Goal: Transaction & Acquisition: Purchase product/service

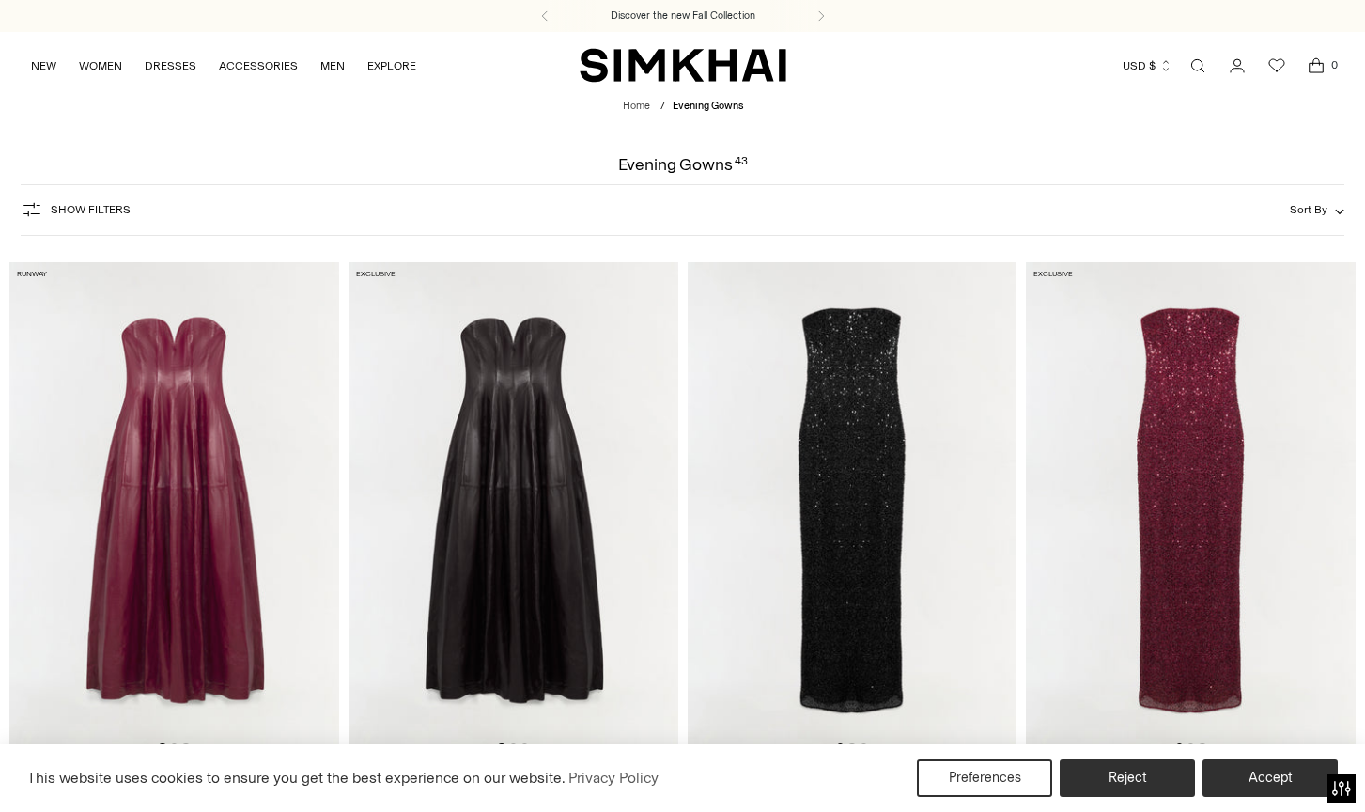
click at [112, 202] on button "Show Filters" at bounding box center [76, 209] width 110 height 30
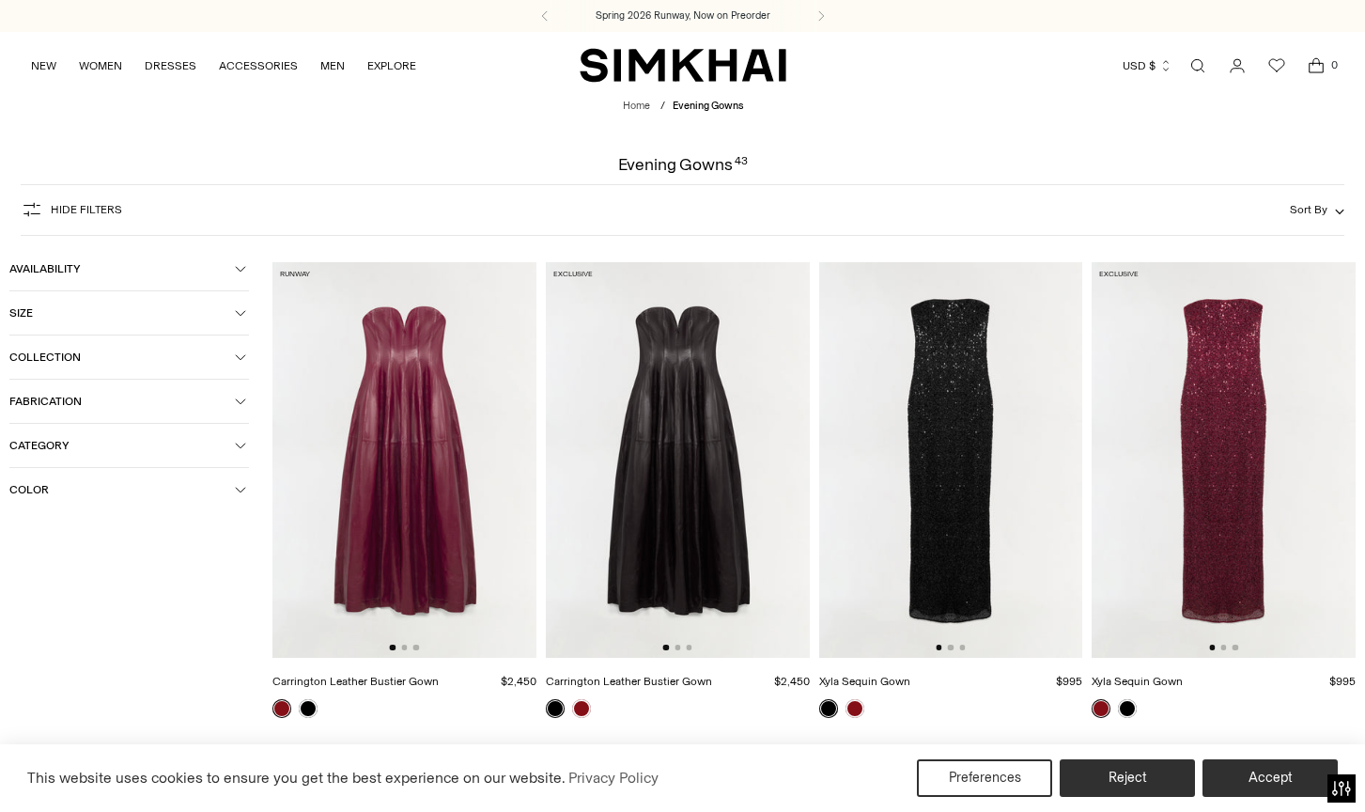
click at [82, 480] on button "Color" at bounding box center [129, 489] width 240 height 43
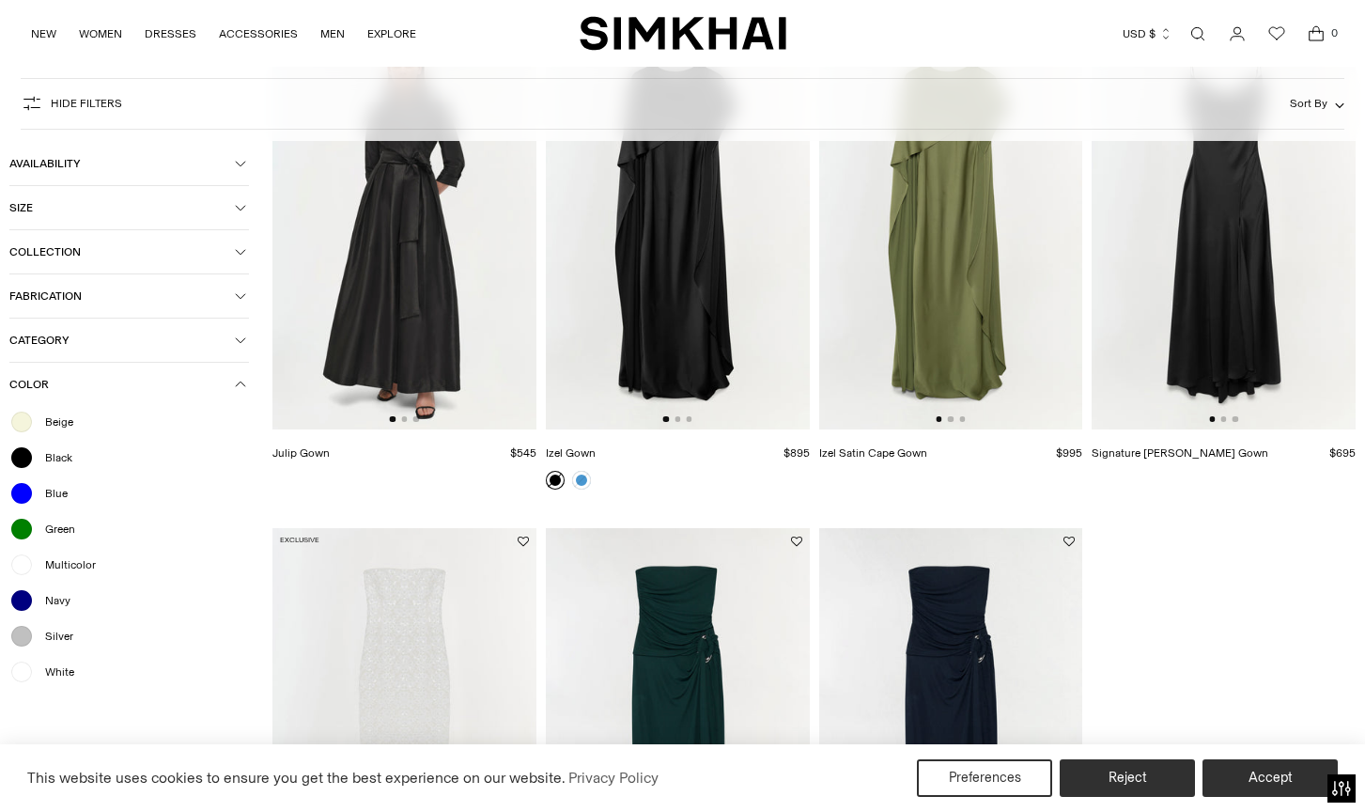
scroll to position [4670, 0]
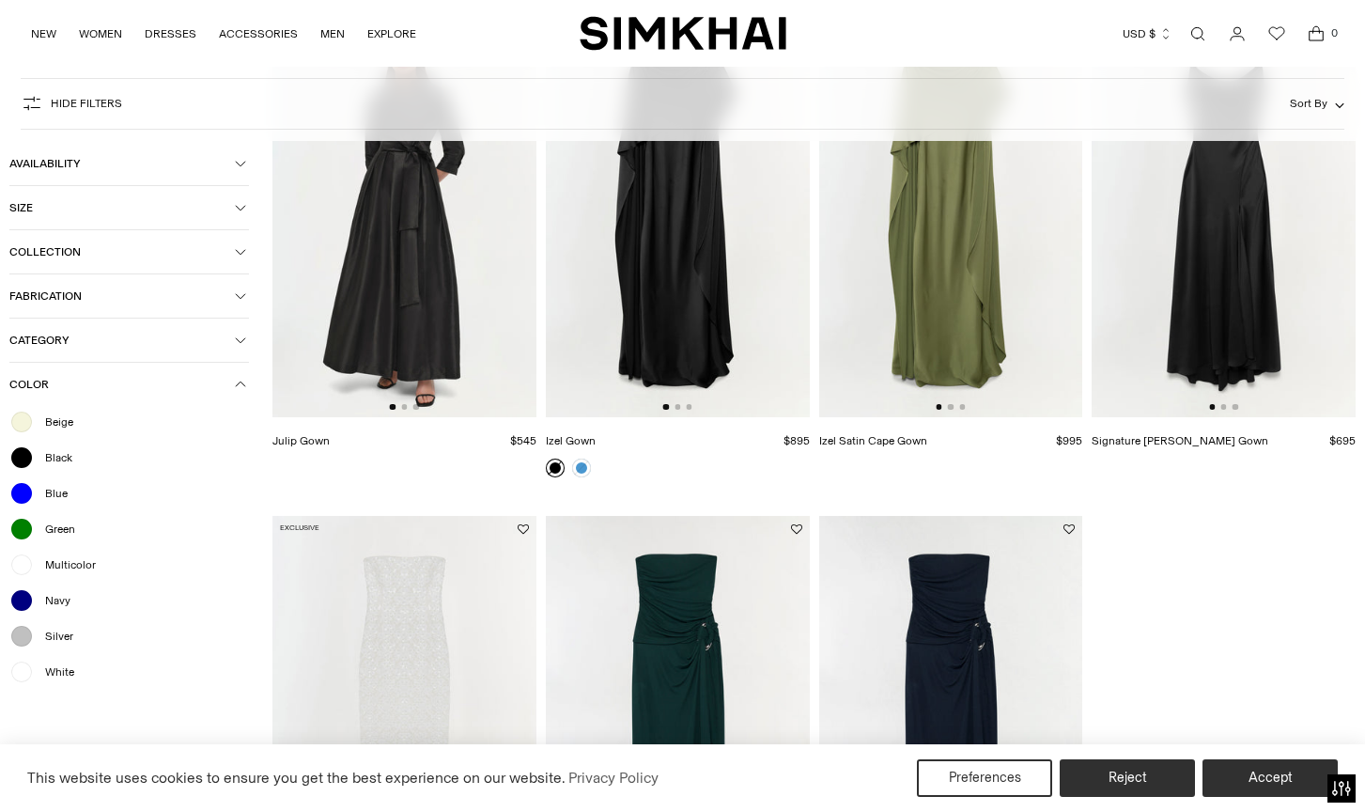
click at [86, 562] on span "Multicolor" at bounding box center [65, 564] width 62 height 17
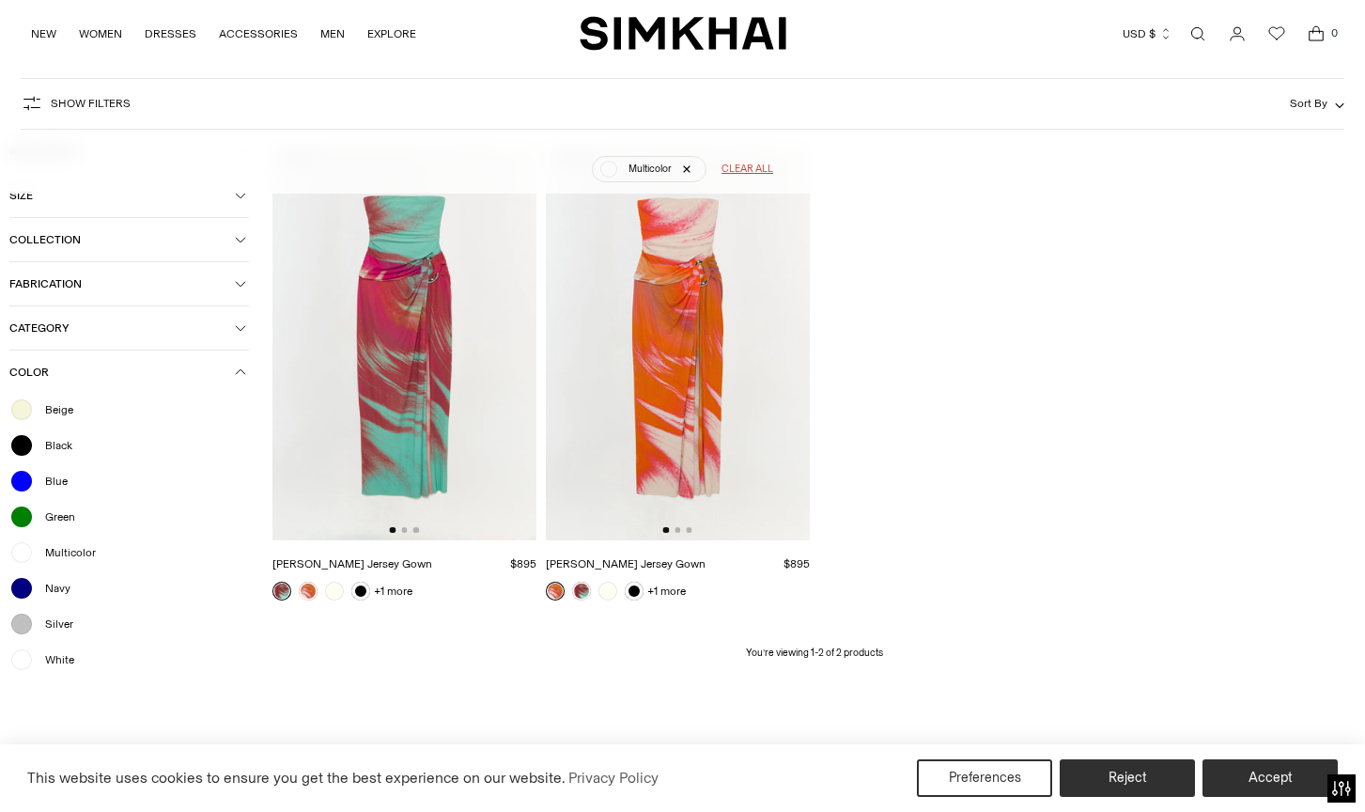
scroll to position [59, 0]
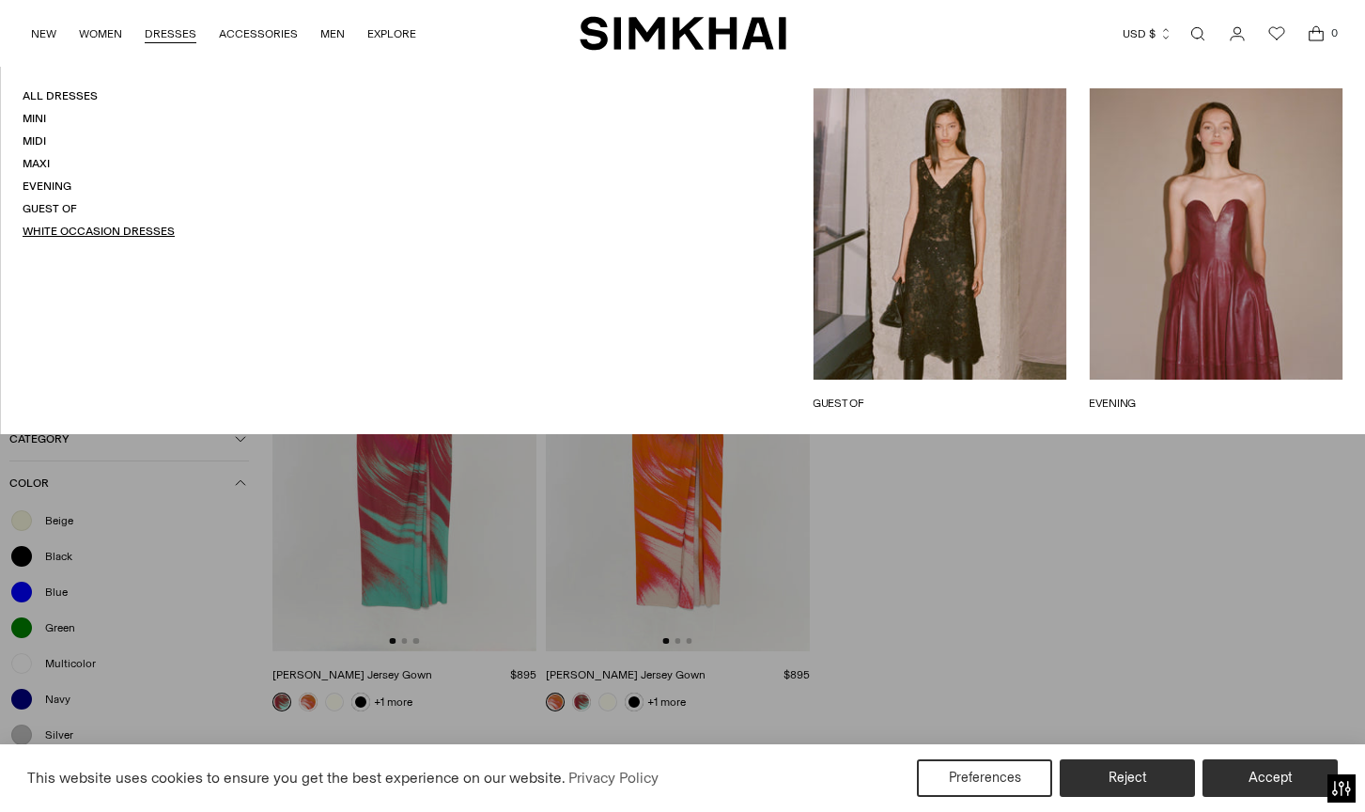
click at [133, 226] on link "White Occasion Dresses" at bounding box center [99, 231] width 152 height 13
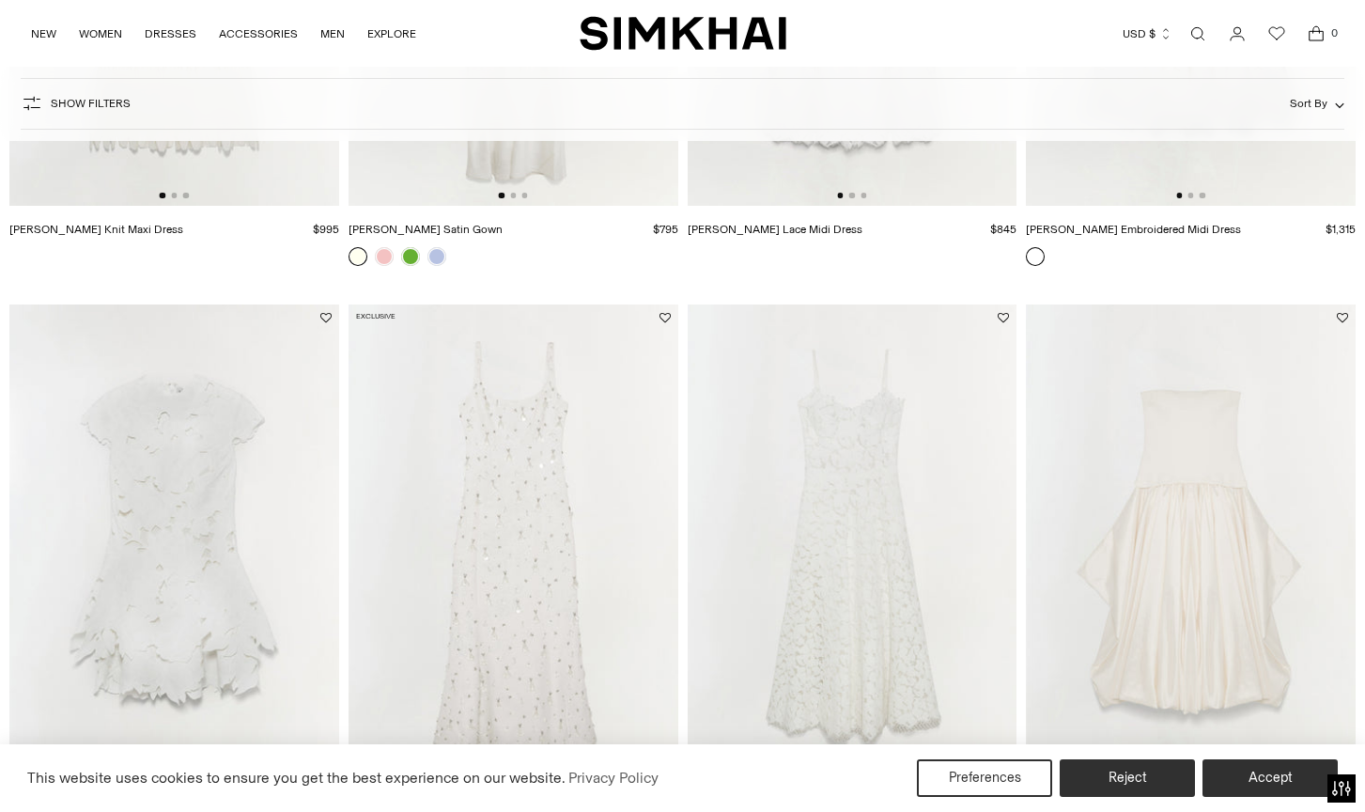
scroll to position [326, 0]
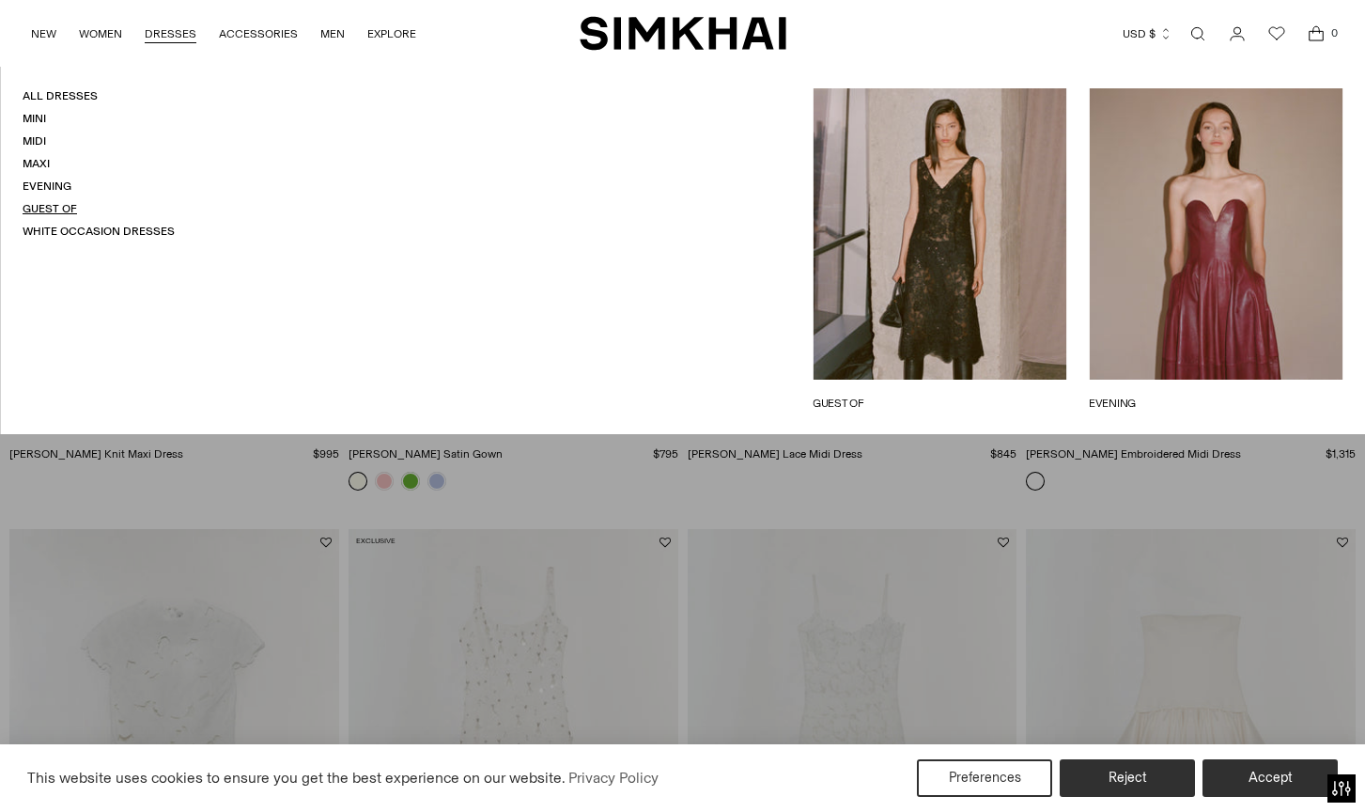
click at [59, 202] on link "Guest Of" at bounding box center [50, 208] width 54 height 13
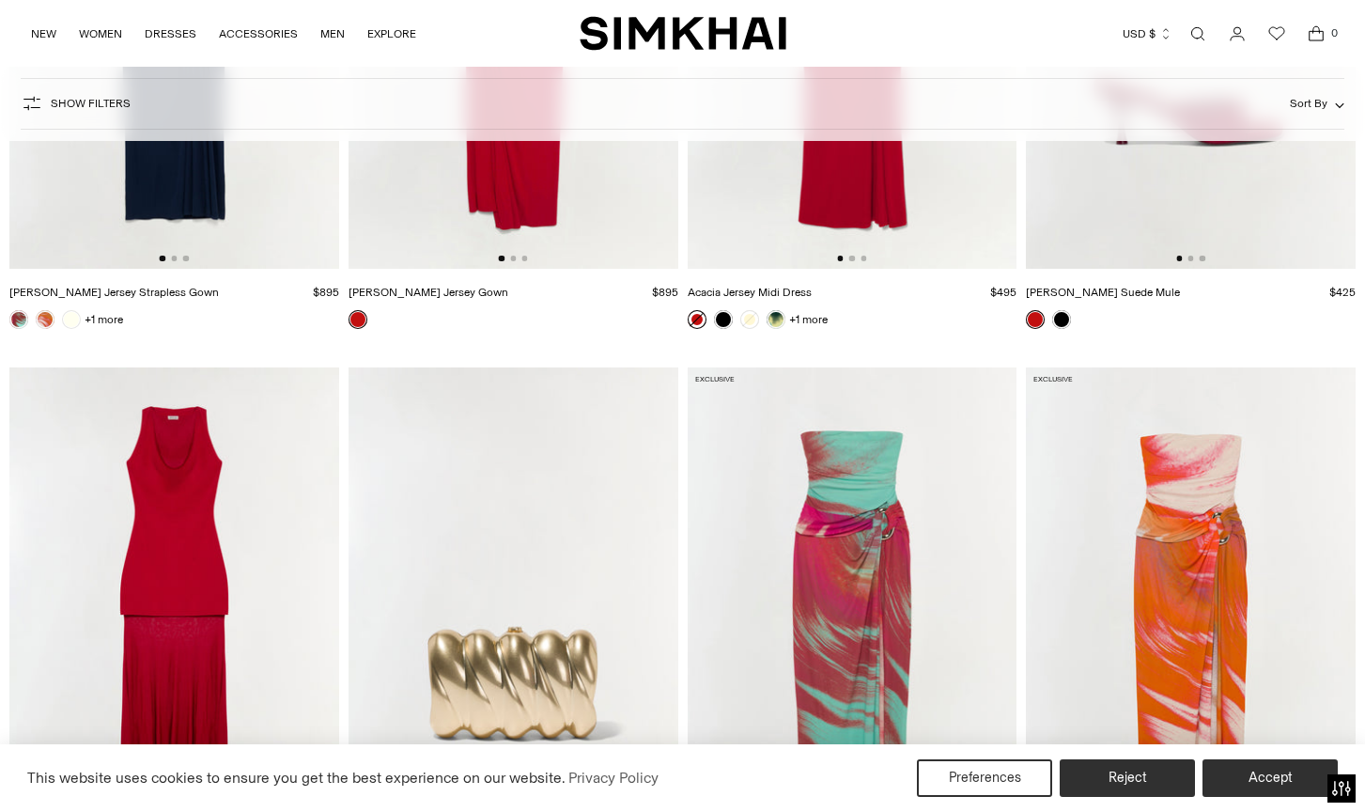
scroll to position [11552, 0]
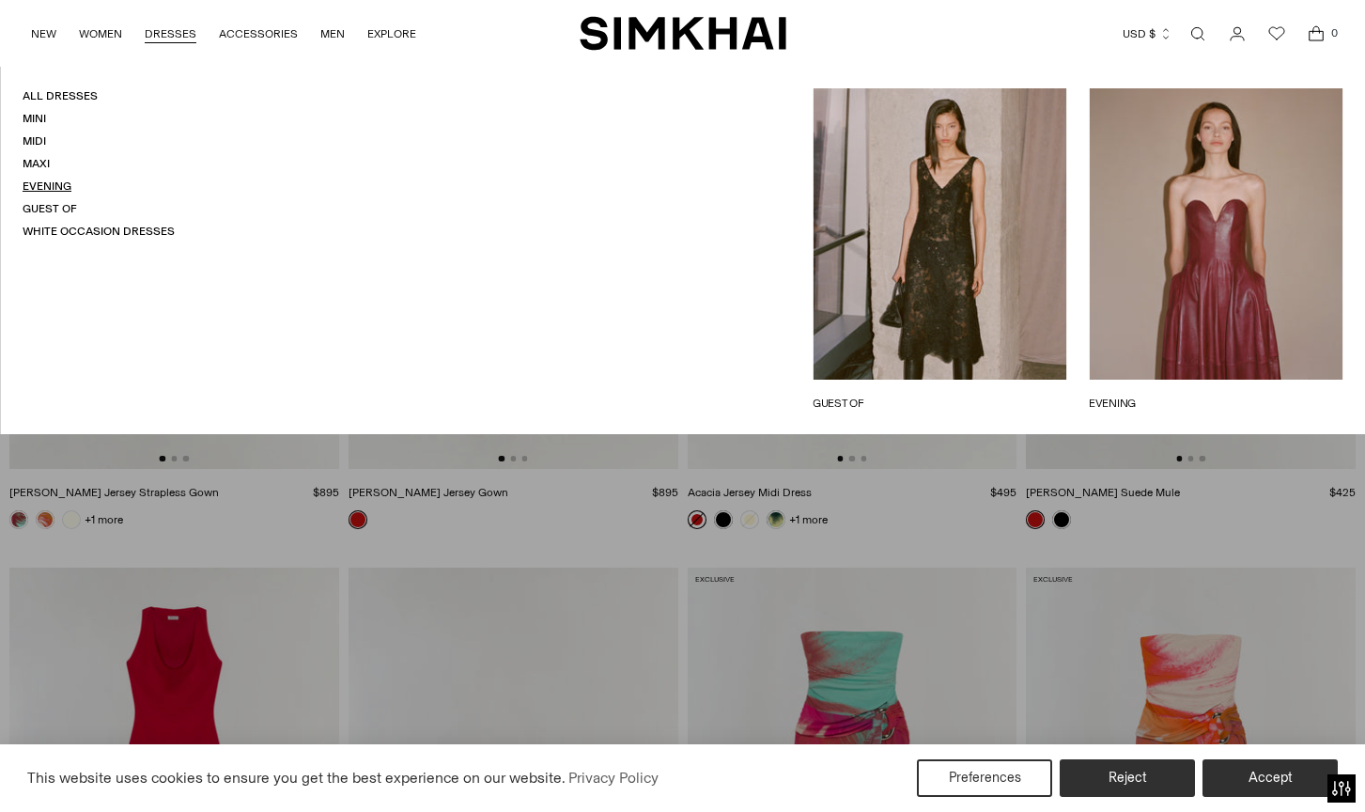
click at [64, 179] on link "Evening" at bounding box center [47, 185] width 49 height 13
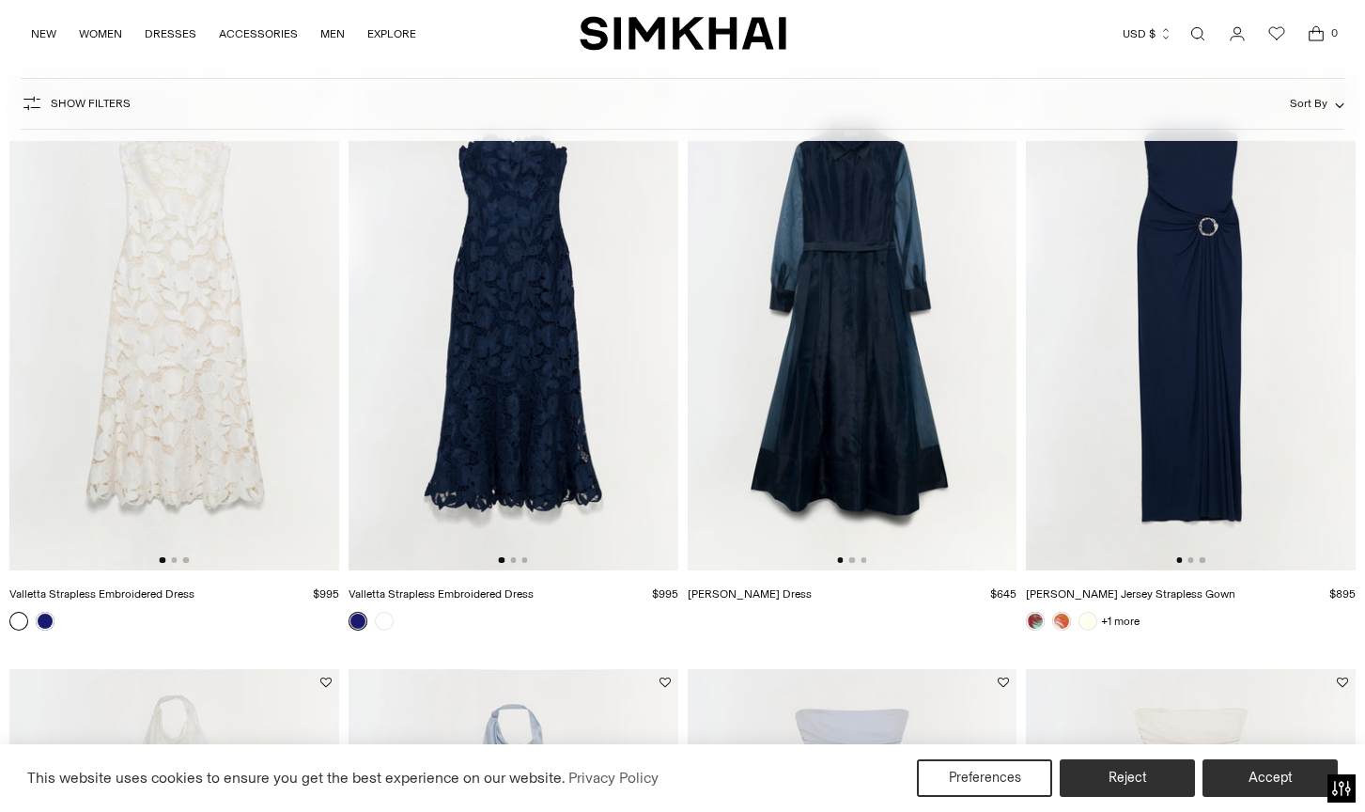
scroll to position [1930, 0]
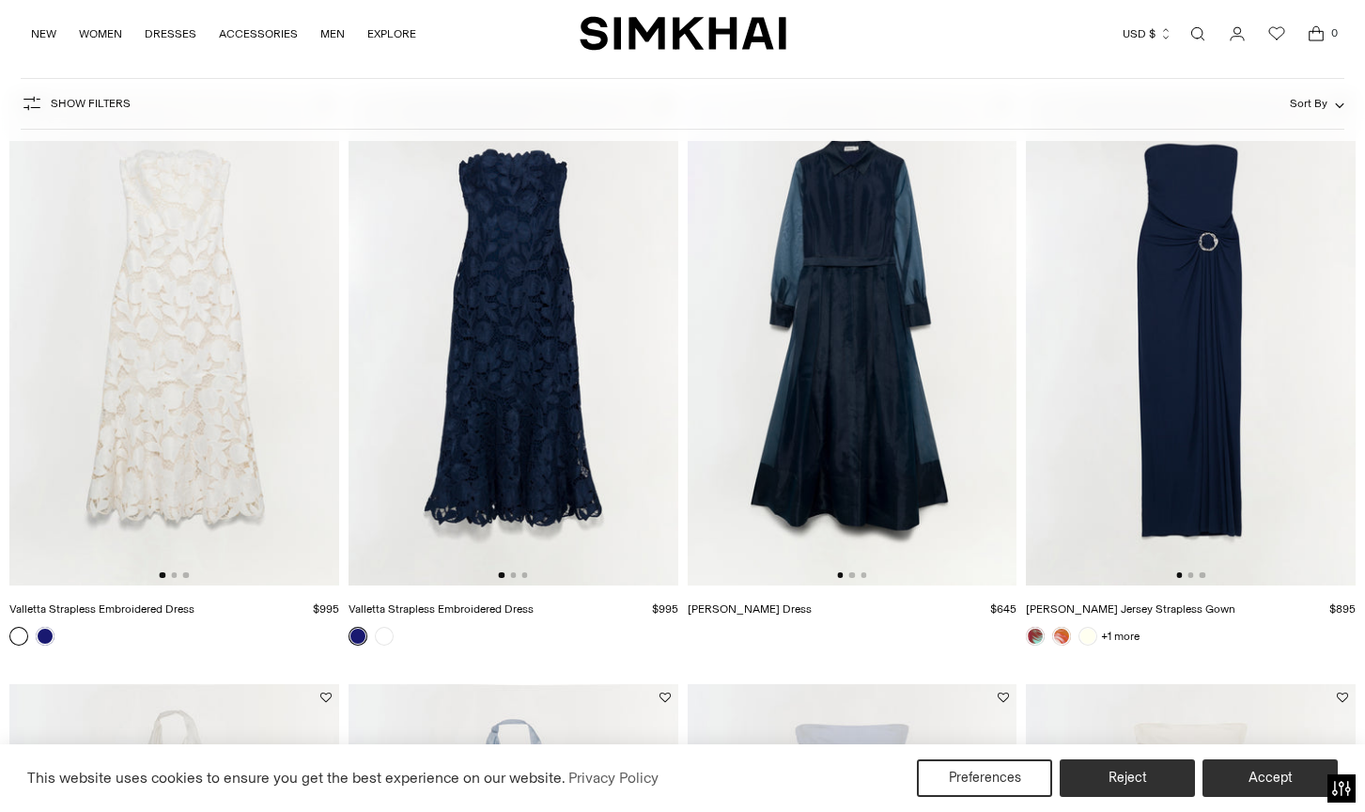
click at [852, 326] on img at bounding box center [853, 338] width 330 height 494
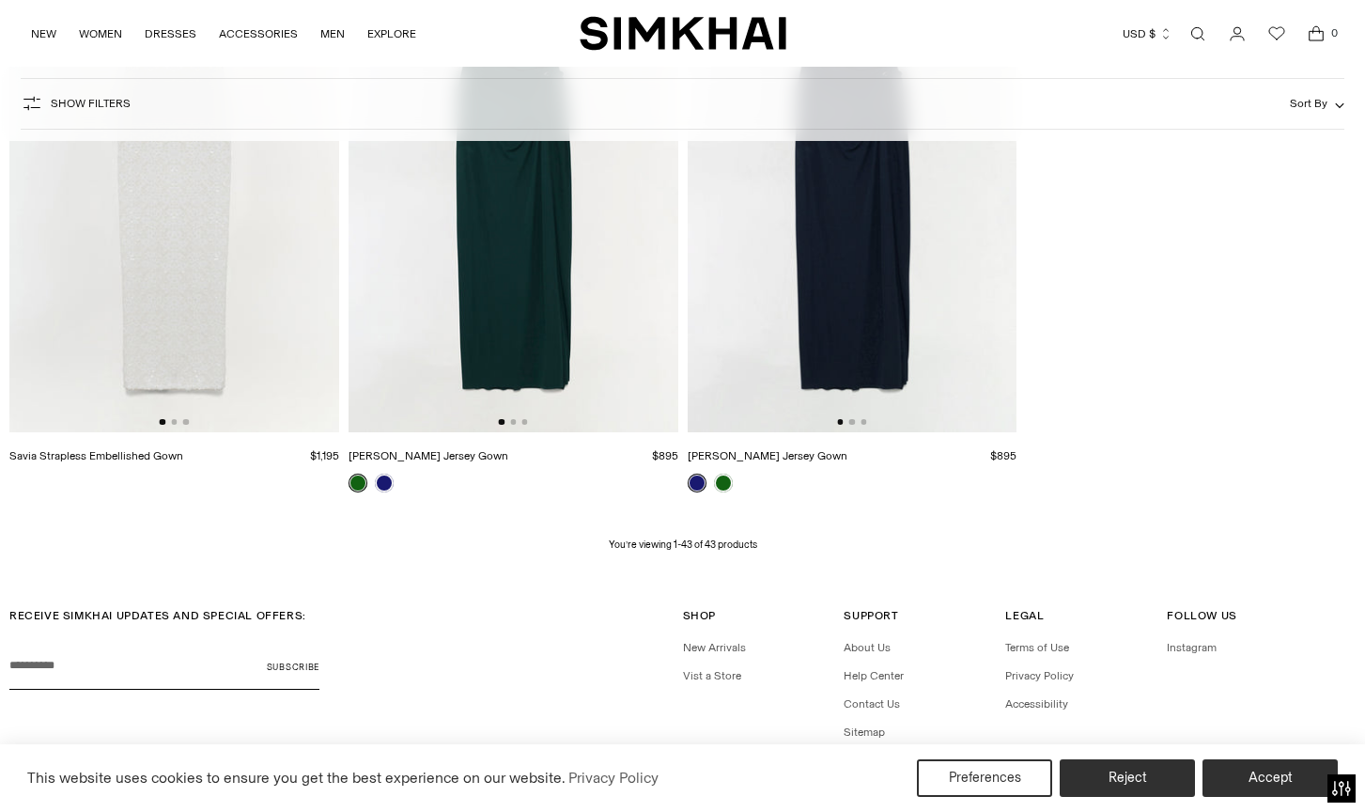
scroll to position [4584, 0]
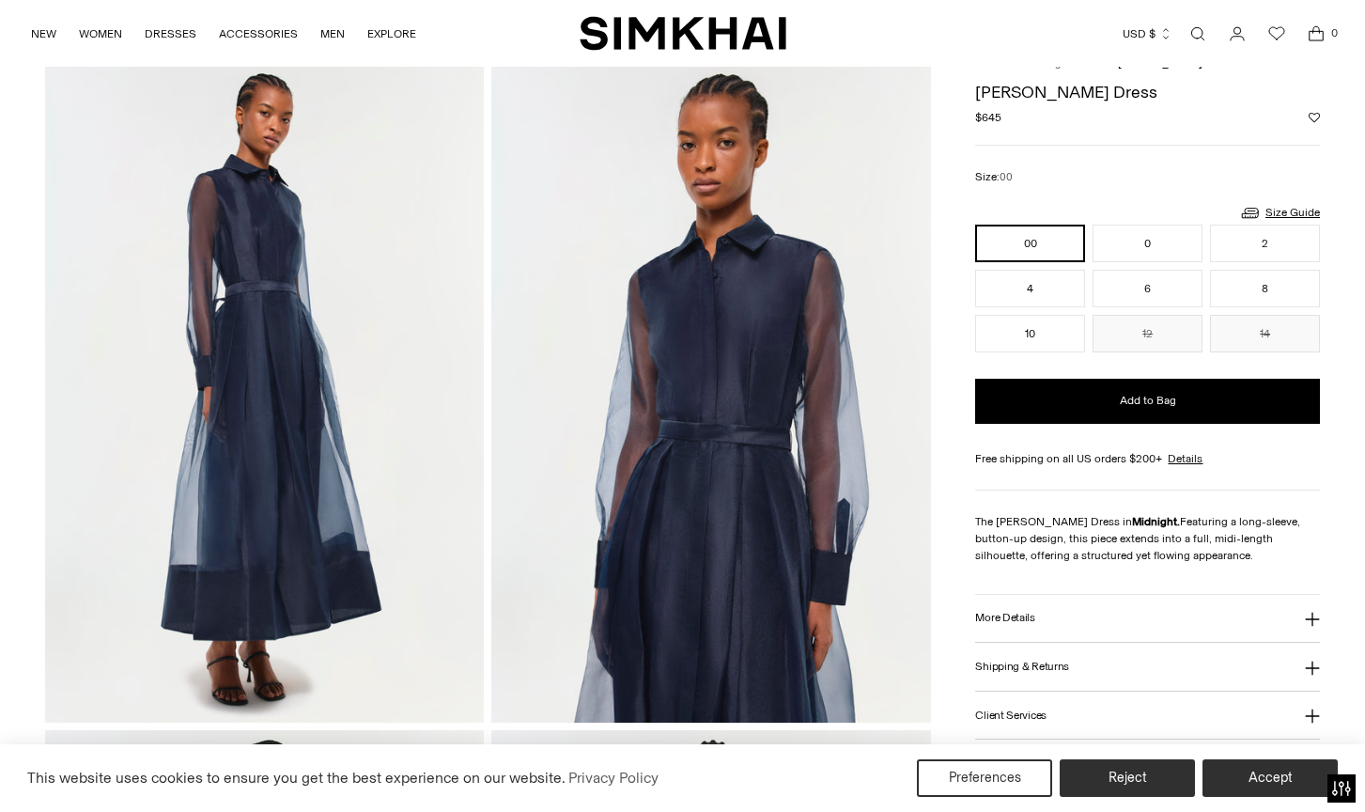
scroll to position [97, 0]
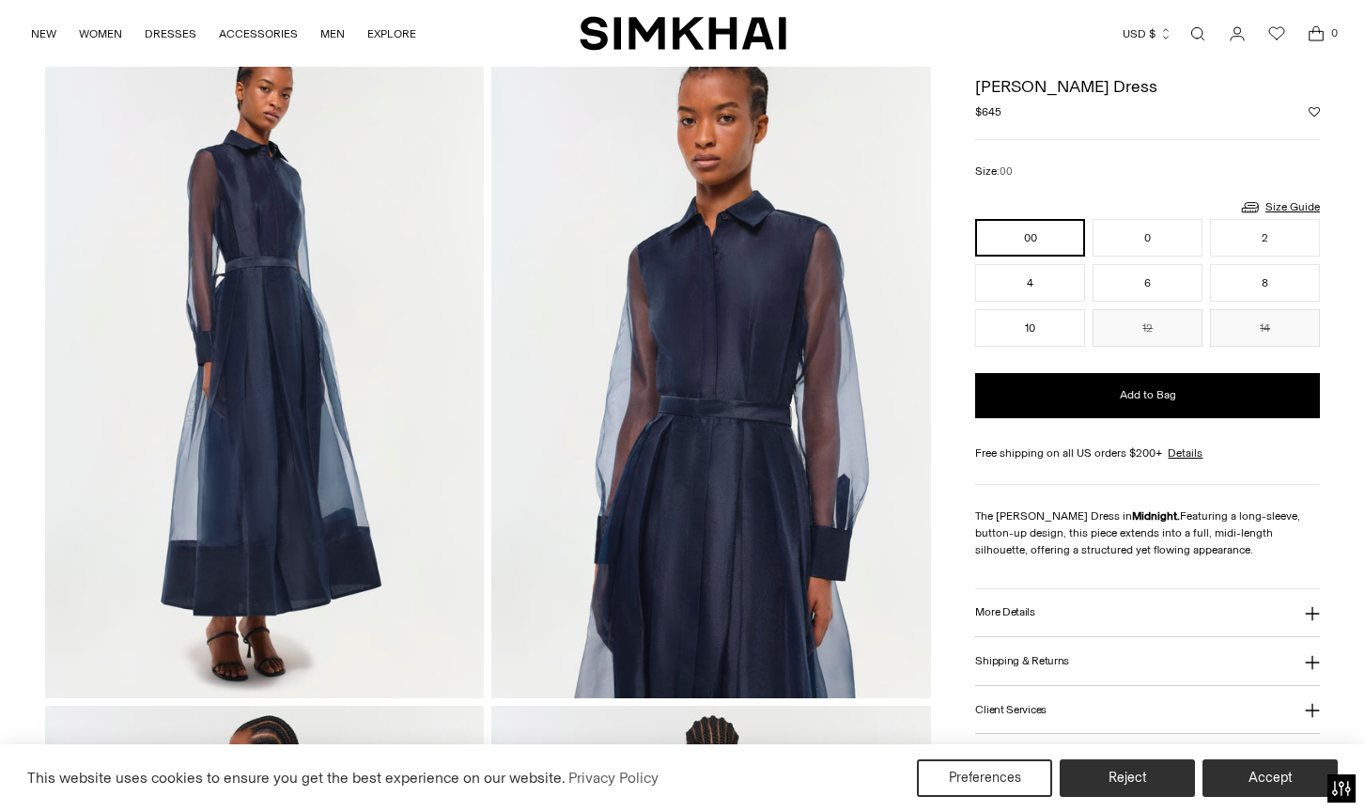
click at [832, 355] on img at bounding box center [710, 368] width 439 height 659
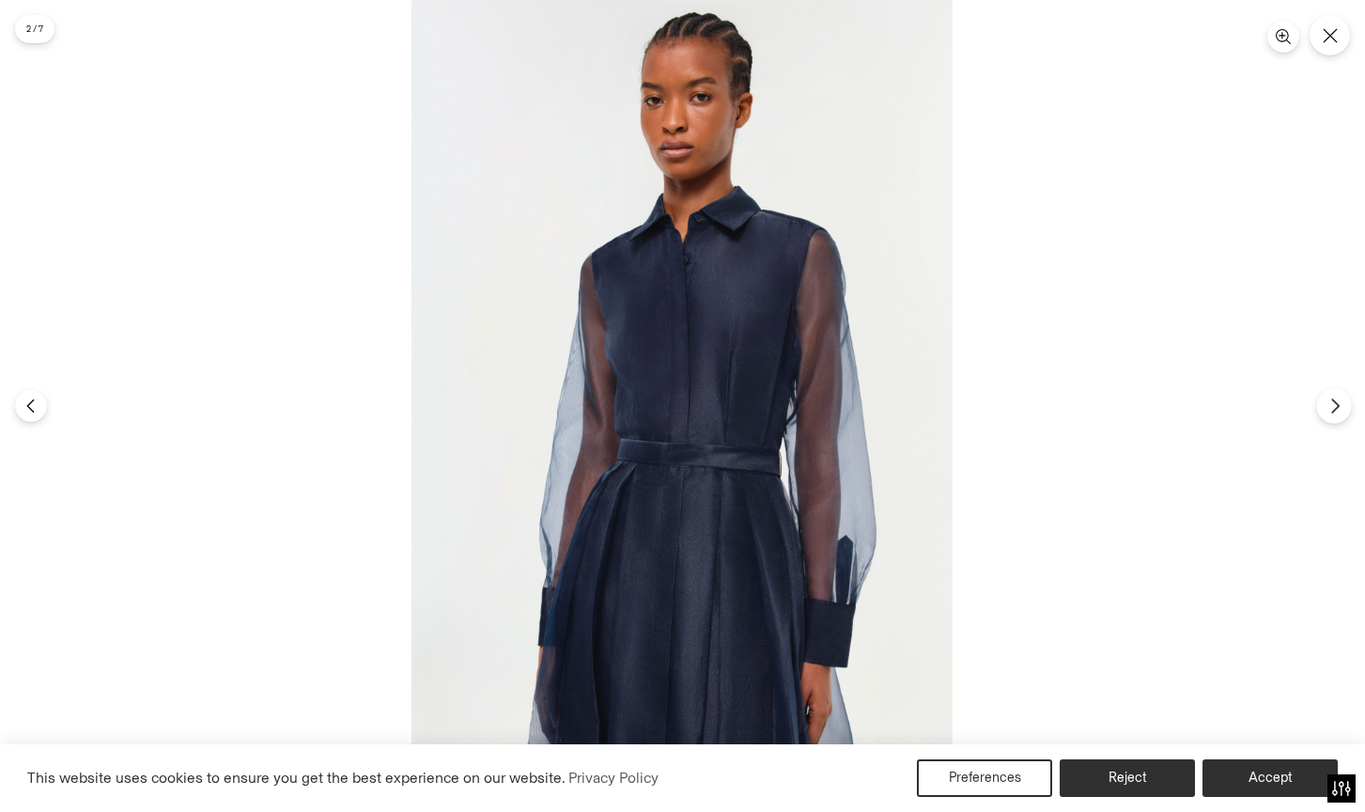
click at [1336, 407] on icon "Next" at bounding box center [1334, 405] width 17 height 17
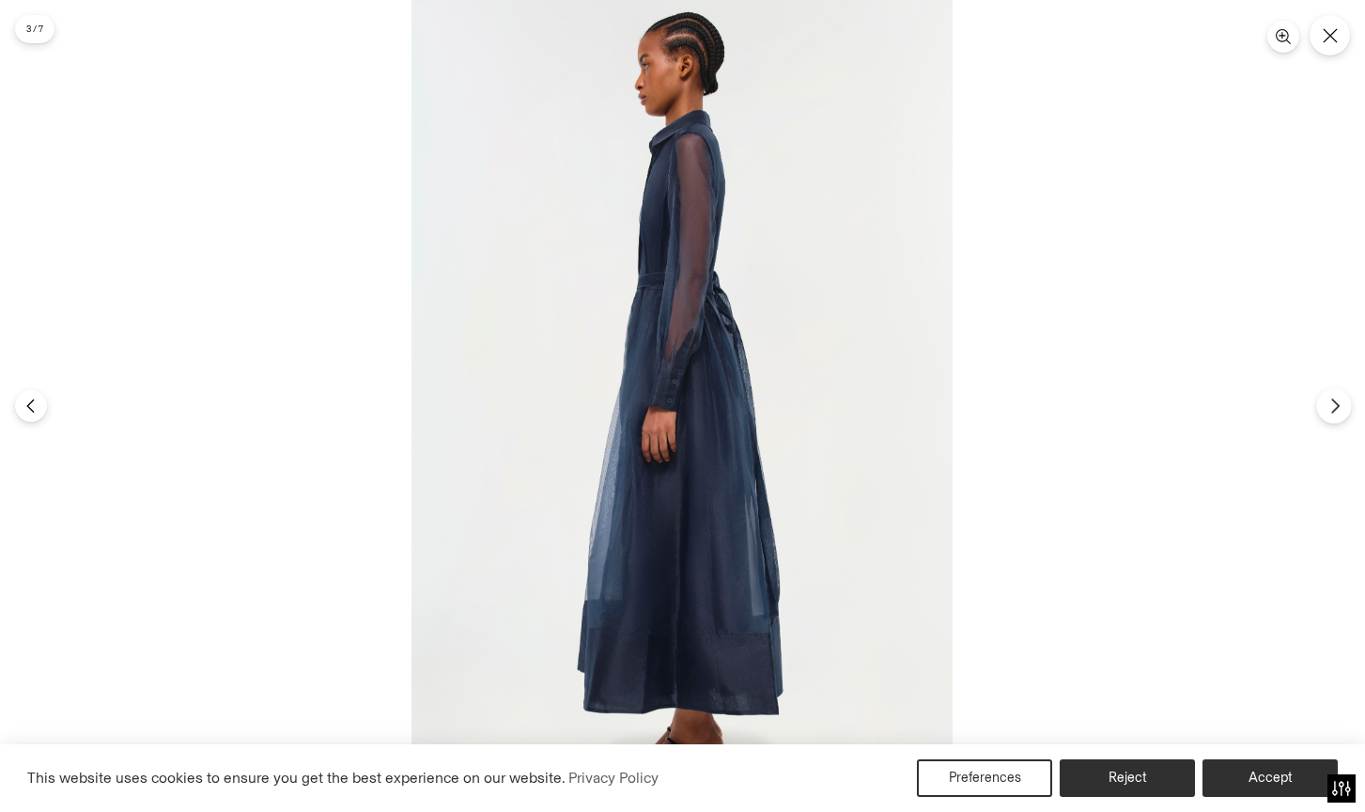
click at [1336, 407] on icon "Next" at bounding box center [1334, 405] width 17 height 17
